Goal: Task Accomplishment & Management: Complete application form

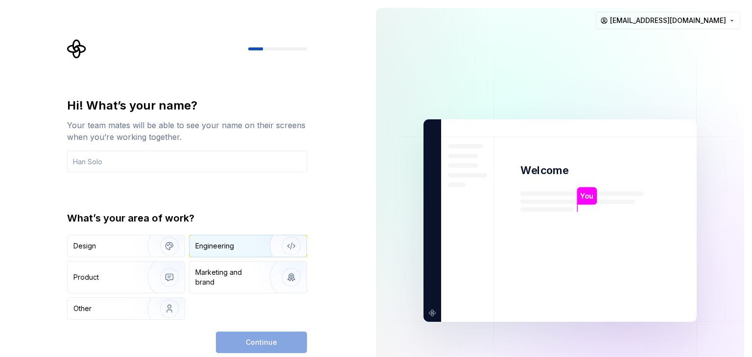
click at [208, 241] on div "Engineering" at bounding box center [214, 246] width 39 height 10
click at [113, 159] on input "text" at bounding box center [187, 162] width 240 height 22
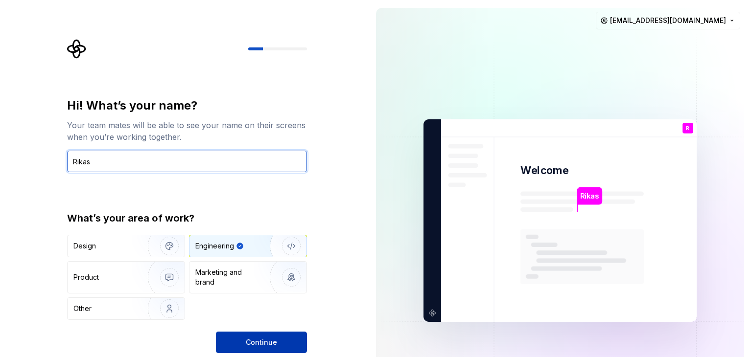
type input "Rikas"
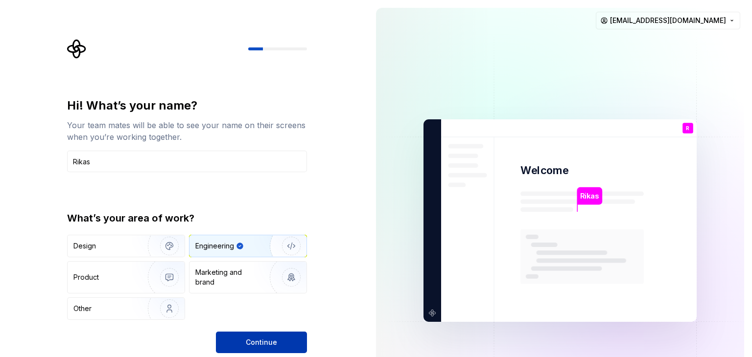
click at [264, 340] on span "Continue" at bounding box center [261, 343] width 31 height 10
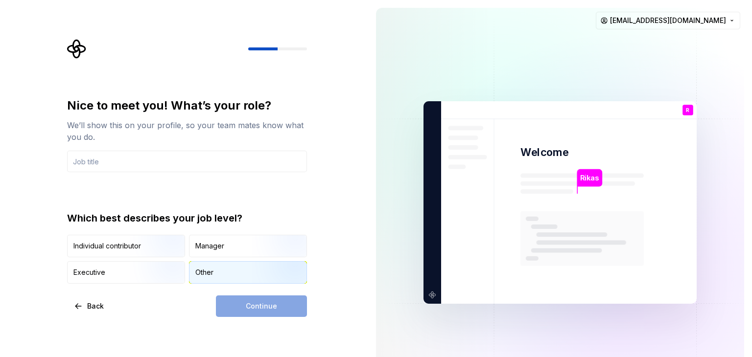
click at [233, 273] on div "Other" at bounding box center [247, 273] width 117 height 22
click at [128, 158] on input "text" at bounding box center [187, 162] width 240 height 22
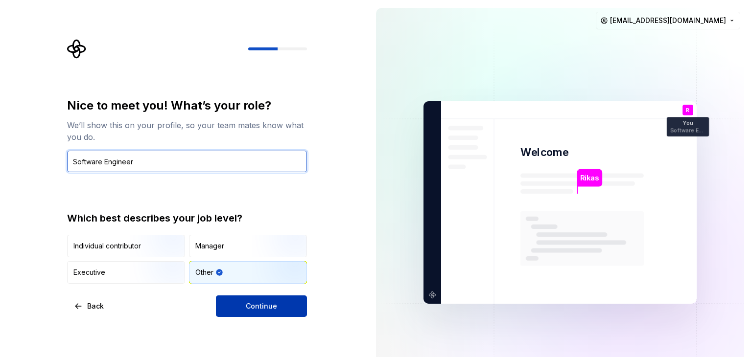
type input "Software Engineer"
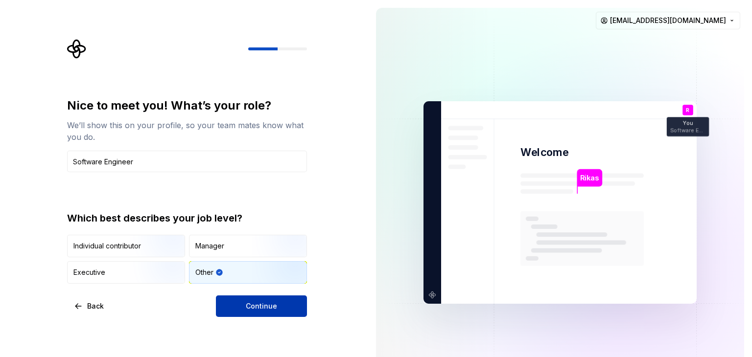
click at [281, 306] on button "Continue" at bounding box center [261, 307] width 91 height 22
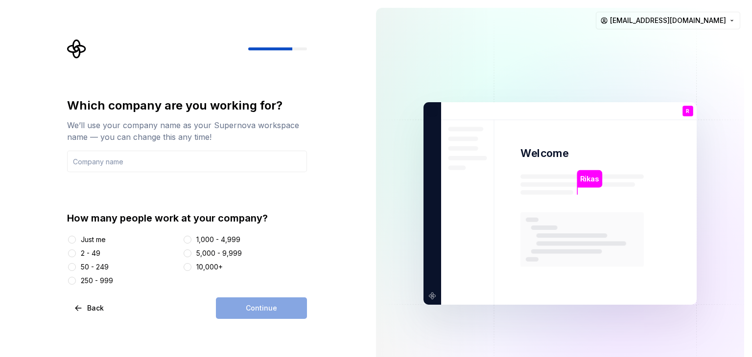
click at [95, 238] on div "Just me" at bounding box center [93, 240] width 25 height 10
click at [76, 238] on button "Just me" at bounding box center [72, 240] width 8 height 8
click at [250, 303] on div "Continue" at bounding box center [261, 309] width 91 height 22
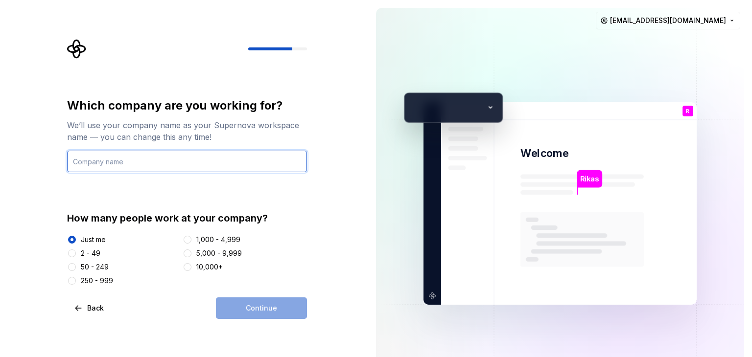
click at [117, 152] on input "text" at bounding box center [187, 162] width 240 height 22
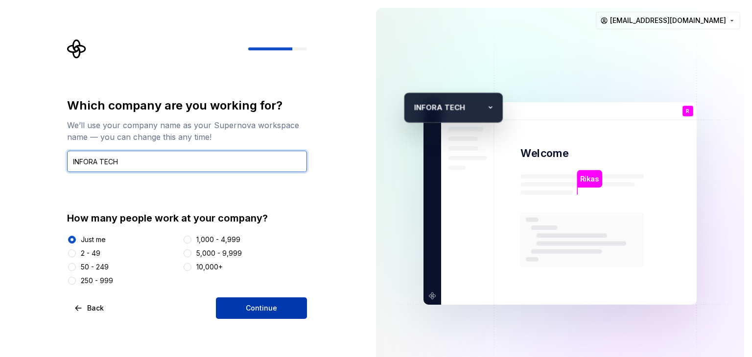
type input "INFORA TECH"
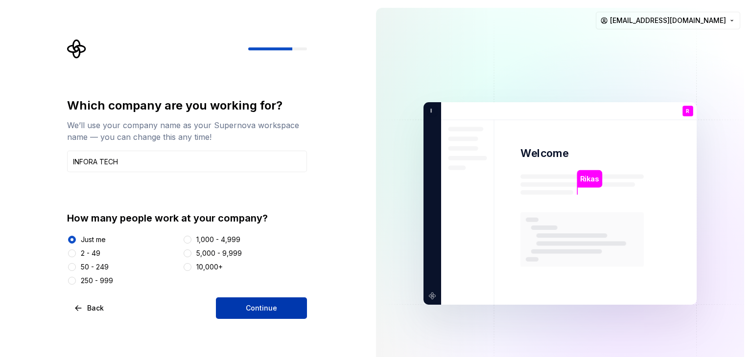
click at [268, 307] on span "Continue" at bounding box center [261, 308] width 31 height 10
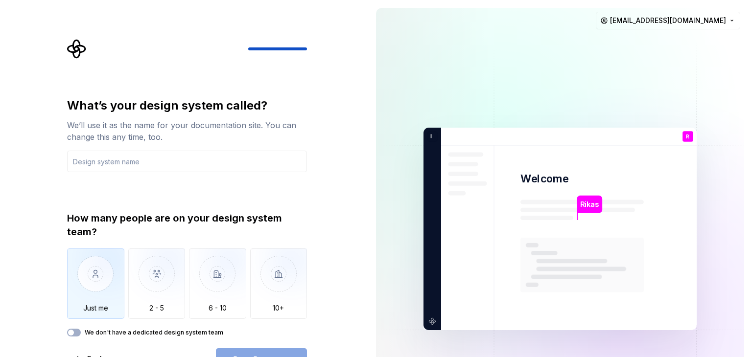
click at [104, 274] on img "button" at bounding box center [95, 282] width 57 height 66
click at [172, 161] on input "text" at bounding box center [187, 162] width 240 height 22
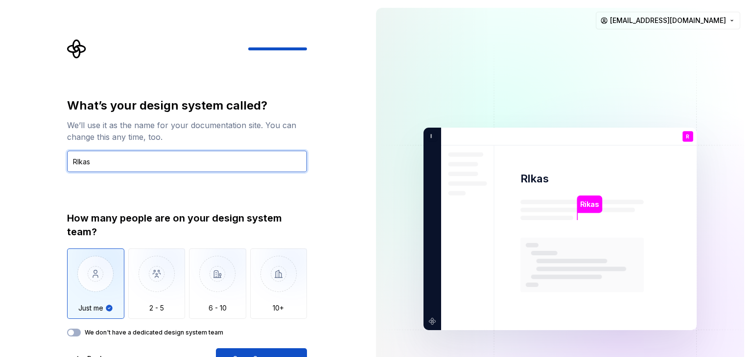
type input "RIkas"
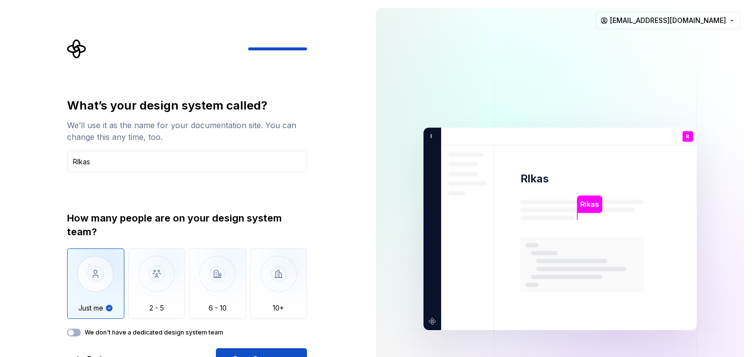
click at [255, 347] on div "What’s your design system called? We’ll use it as the name for your documentati…" at bounding box center [187, 234] width 240 height 272
click at [162, 269] on img "button" at bounding box center [156, 282] width 57 height 66
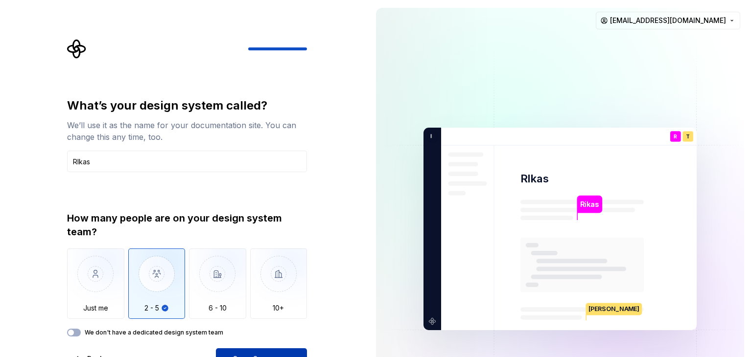
click at [262, 350] on button "Open Supernova" at bounding box center [261, 360] width 91 height 22
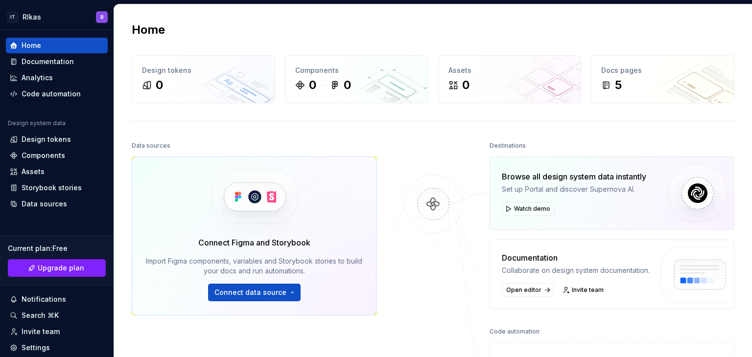
drag, startPoint x: 235, startPoint y: 138, endPoint x: 176, endPoint y: 130, distance: 59.3
click at [176, 130] on div "Home Design tokens 0 Components 0 0 Assets 0 Docs pages 5 Data sources Connect …" at bounding box center [433, 225] width 638 height 443
click at [52, 65] on div "Documentation" at bounding box center [48, 62] width 52 height 10
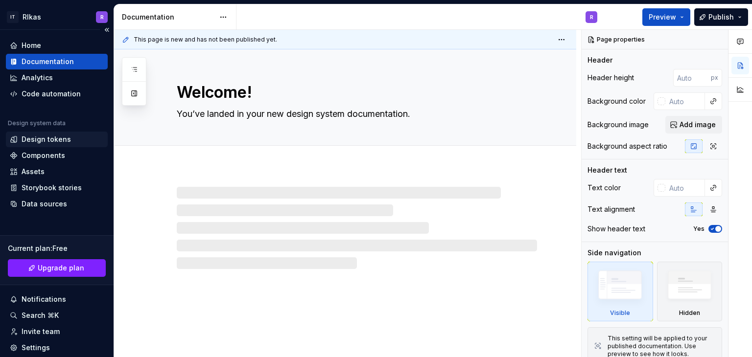
click at [69, 137] on div "Design tokens" at bounding box center [57, 140] width 94 height 10
type textarea "*"
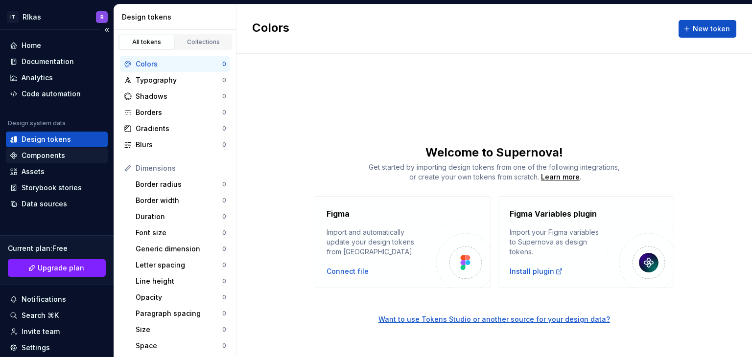
click at [63, 153] on div "Components" at bounding box center [44, 156] width 44 height 10
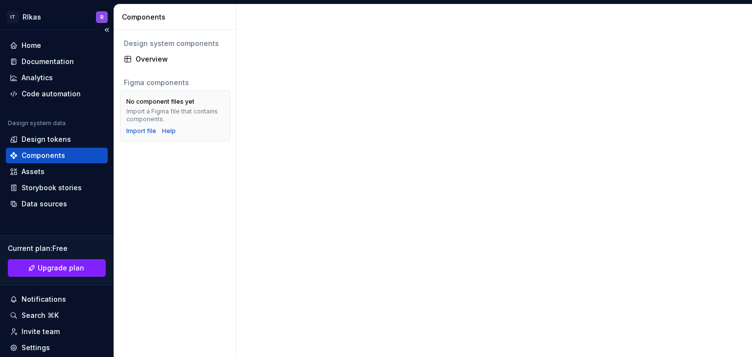
scroll to position [65, 0]
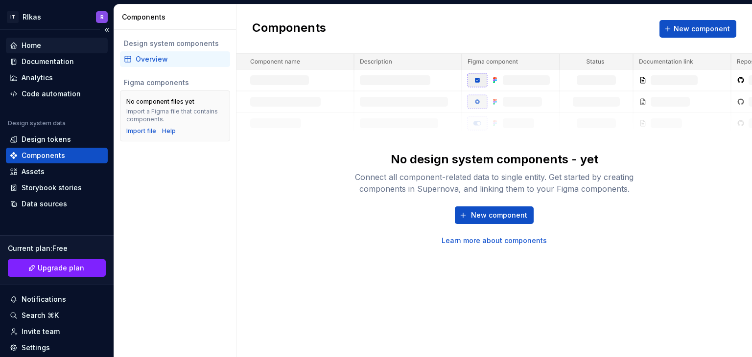
click at [60, 46] on div "Home" at bounding box center [57, 46] width 94 height 10
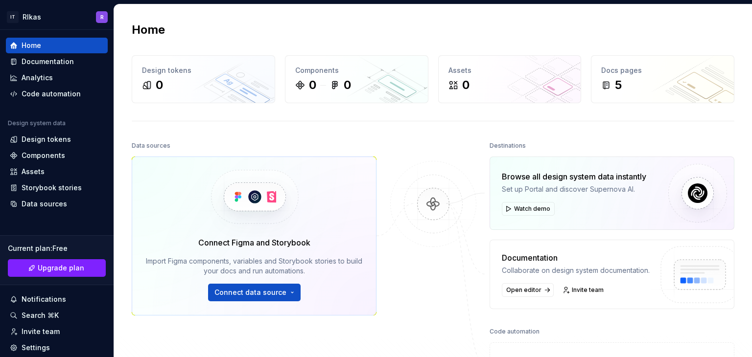
click at [416, 21] on div "Home Design tokens 0 Components 0 0 Assets 0 Docs pages 5 Data sources Connect …" at bounding box center [433, 225] width 638 height 443
drag, startPoint x: 416, startPoint y: 21, endPoint x: 344, endPoint y: 27, distance: 72.7
click at [344, 27] on div "Home" at bounding box center [433, 30] width 603 height 16
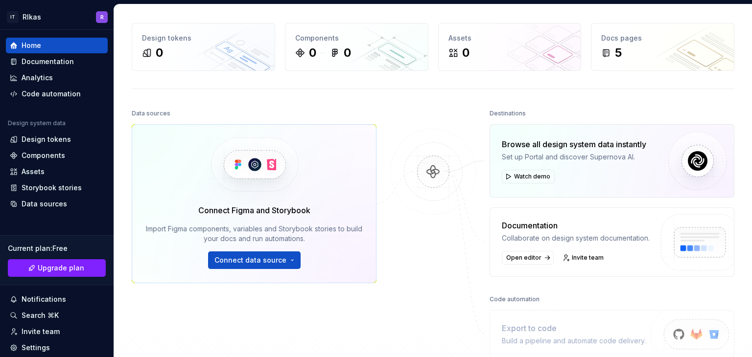
scroll to position [25, 0]
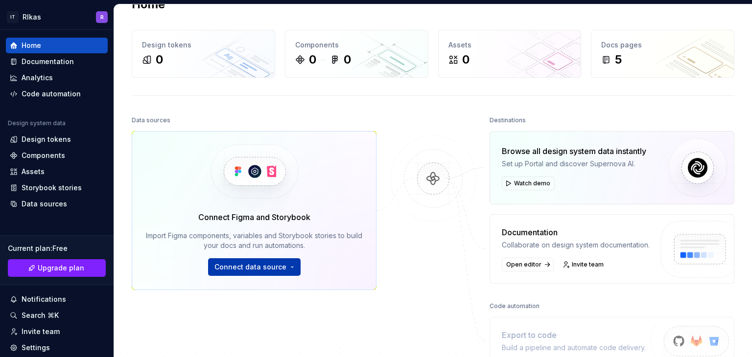
click at [269, 271] on span "Connect data source" at bounding box center [250, 267] width 72 height 10
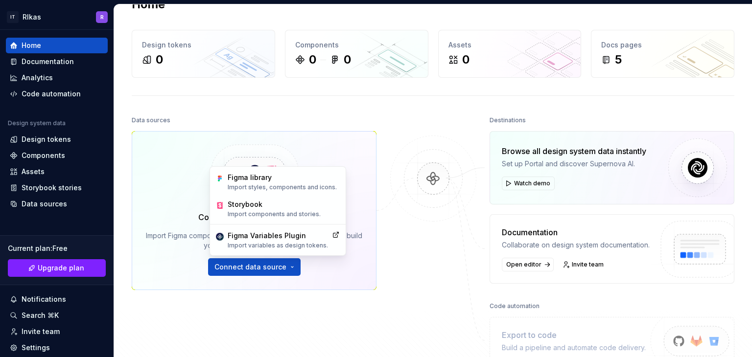
drag, startPoint x: 378, startPoint y: 274, endPoint x: 409, endPoint y: 218, distance: 63.8
click at [388, 261] on div "Data sources Connect Figma and Storybook Import Figma components, variables and…" at bounding box center [433, 259] width 603 height 291
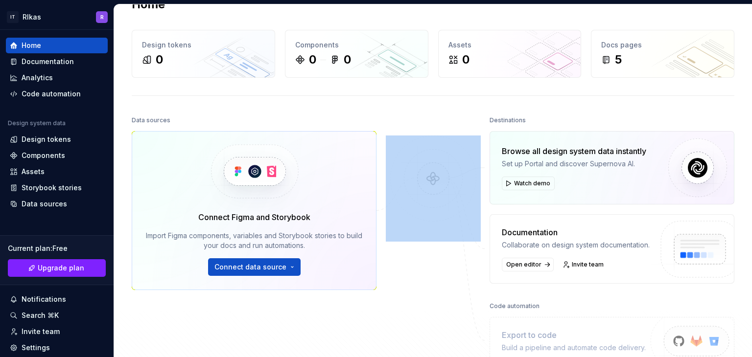
click at [430, 178] on img at bounding box center [433, 189] width 95 height 106
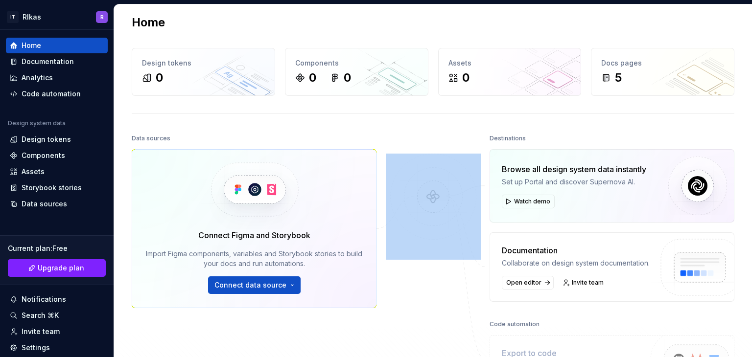
scroll to position [0, 0]
